Goal: Transaction & Acquisition: Purchase product/service

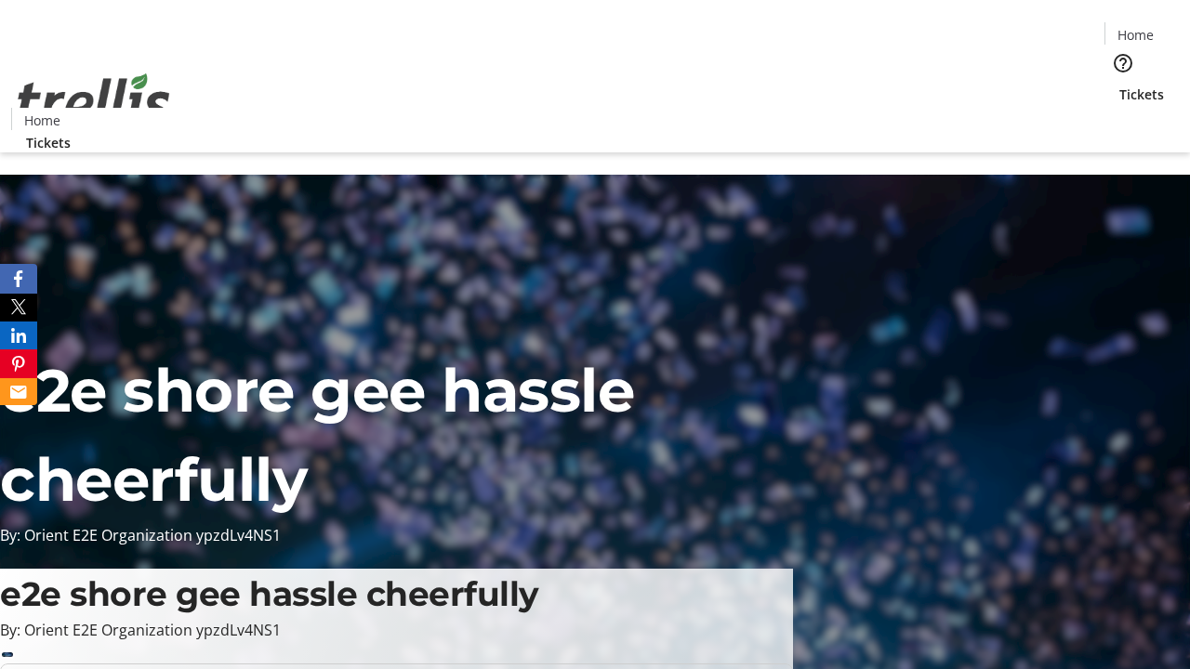
click at [1119, 85] on span "Tickets" at bounding box center [1141, 95] width 45 height 20
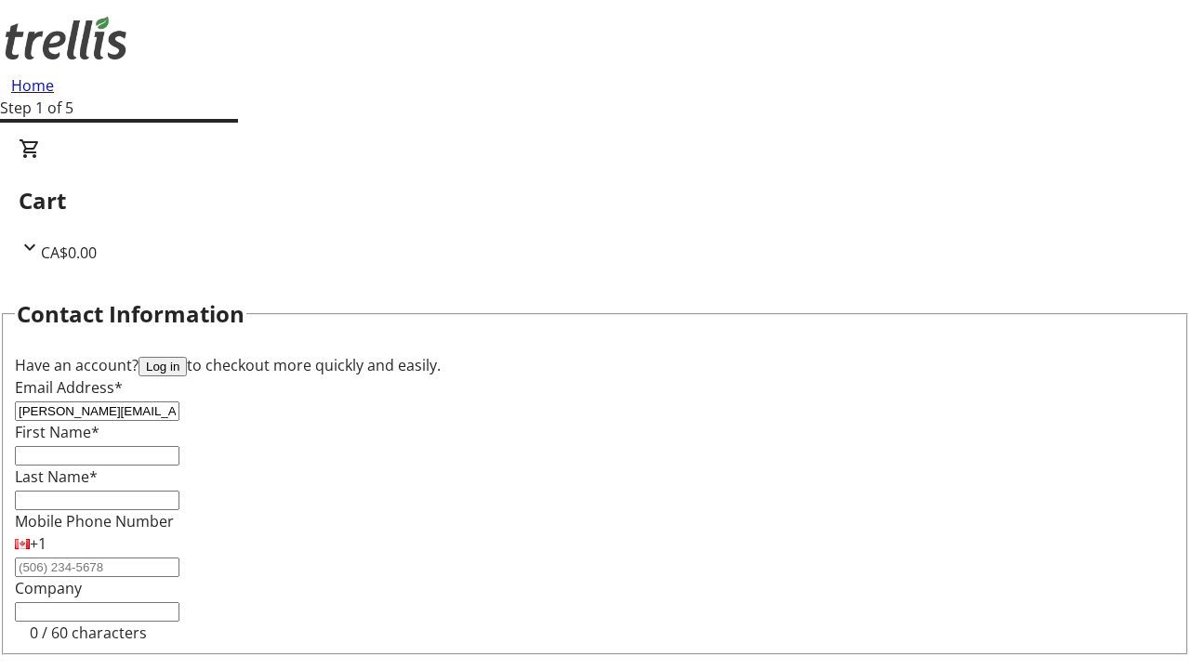
type input "[PERSON_NAME][EMAIL_ADDRESS][DOMAIN_NAME]"
type input "[PERSON_NAME]"
type input "Quitzon"
